Goal: Task Accomplishment & Management: Manage account settings

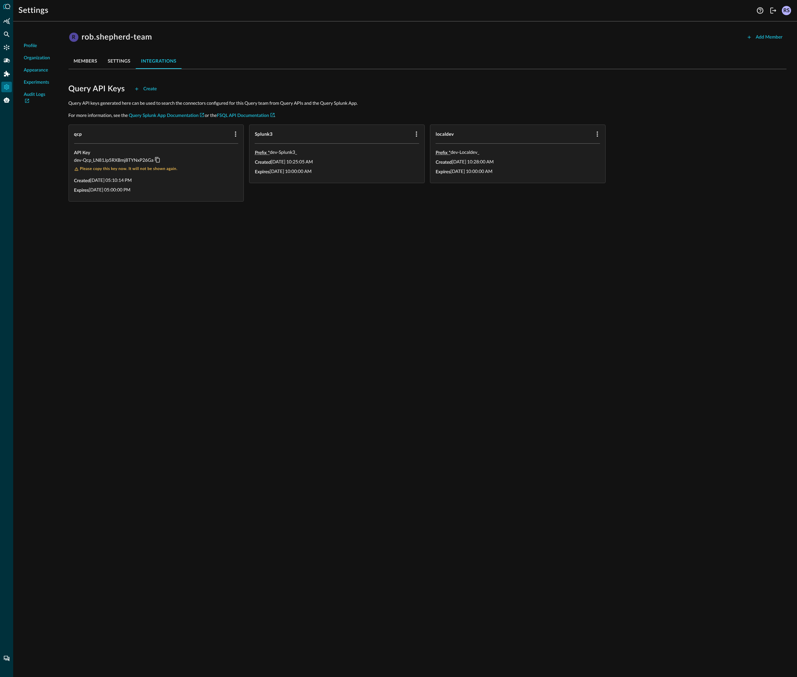
click at [472, 358] on div "Profile Organization Appearance Experiments Audit Logs R rob.shepherd-team Add …" at bounding box center [405, 352] width 784 height 651
click at [723, 349] on div "Profile Organization Appearance Experiments Audit Logs R rob.shepherd-team Add …" at bounding box center [405, 352] width 784 height 651
click at [725, 301] on div "Profile Organization Appearance Experiments Audit Logs R rob.shepherd-team Add …" at bounding box center [405, 352] width 784 height 651
click at [552, 343] on div "Profile Organization Appearance Experiments Audit Logs R rob.shepherd-team Add …" at bounding box center [405, 352] width 784 height 651
drag, startPoint x: 441, startPoint y: 287, endPoint x: 436, endPoint y: 276, distance: 12.1
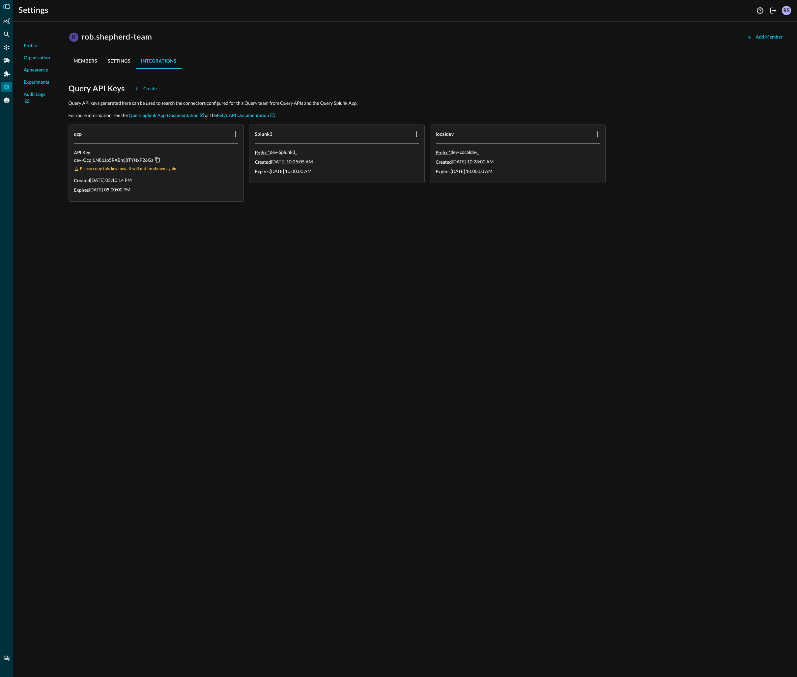
click at [441, 287] on div "Profile Organization Appearance Experiments Audit Logs R rob.shepherd-team Add …" at bounding box center [405, 352] width 784 height 651
click at [5, 19] on icon "Summary Insights" at bounding box center [6, 21] width 7 height 7
